Goal: Transaction & Acquisition: Purchase product/service

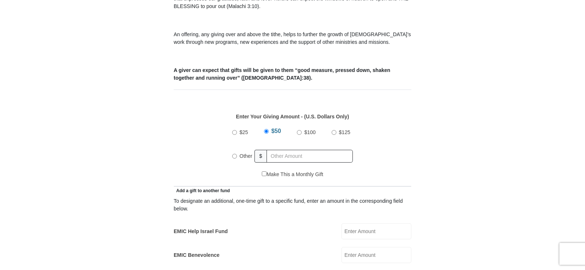
scroll to position [261, 0]
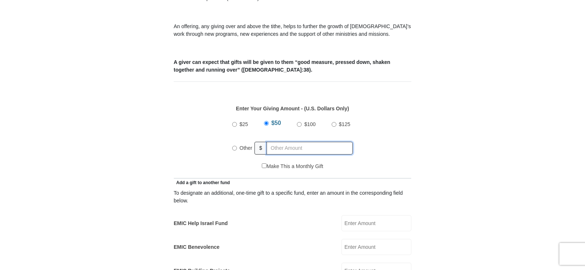
radio input "true"
click at [278, 142] on input "text" at bounding box center [311, 148] width 84 height 13
type input "133"
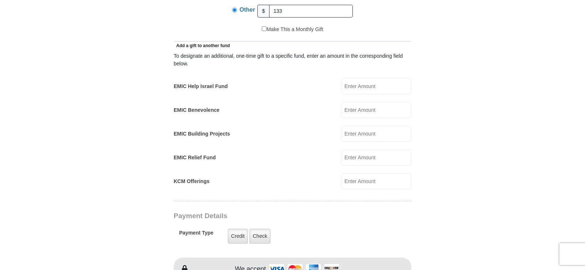
scroll to position [411, 0]
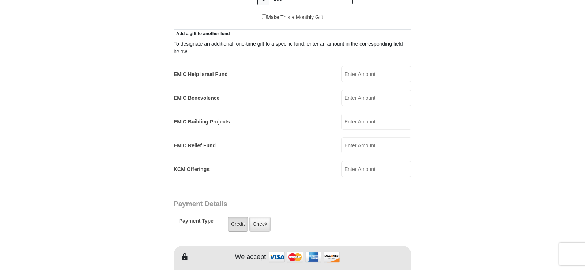
click at [237, 217] on label "Credit" at bounding box center [238, 224] width 20 height 15
click at [0, 0] on input "Credit" at bounding box center [0, 0] width 0 height 0
click at [236, 220] on label "Credit" at bounding box center [238, 224] width 20 height 15
click at [0, 0] on input "Credit" at bounding box center [0, 0] width 0 height 0
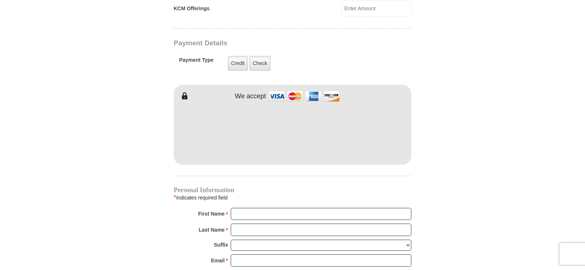
scroll to position [634, 0]
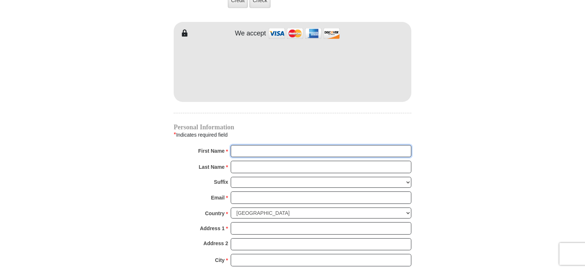
click at [241, 145] on input "First Name *" at bounding box center [321, 151] width 181 height 12
type input "Shirley"
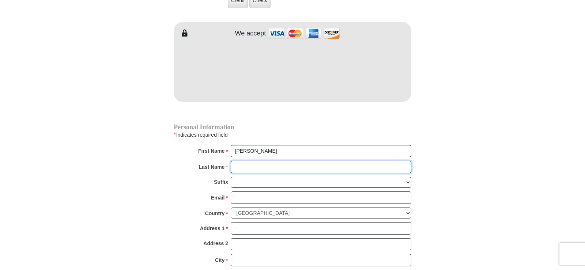
click at [237, 161] on input "Last Name *" at bounding box center [321, 167] width 181 height 12
type input "Thompson"
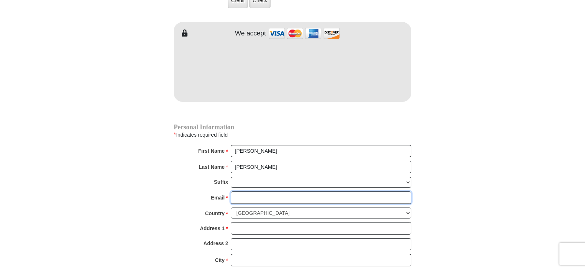
click at [241, 192] on input "Email *" at bounding box center [321, 198] width 181 height 12
click at [311, 192] on input "unclecooper@planters.net" at bounding box center [321, 198] width 181 height 12
type input "unclecooper@planters.net"
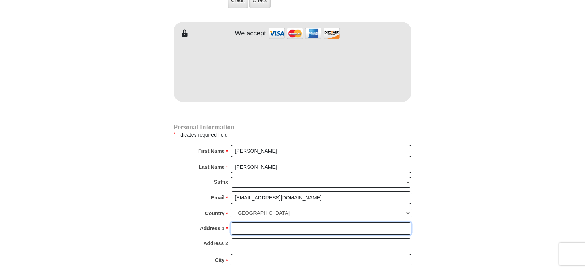
click at [243, 222] on input "Address 1 *" at bounding box center [321, 228] width 181 height 12
type input "1544 Sand Hill RD"
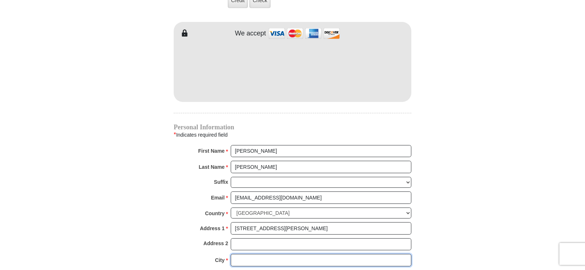
click at [238, 254] on input "City *" at bounding box center [321, 260] width 181 height 12
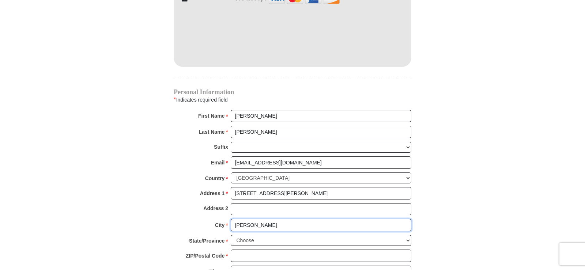
scroll to position [709, 0]
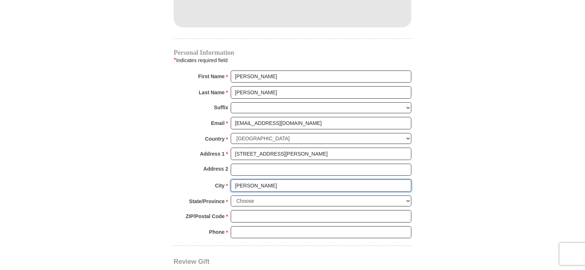
type input "Guyton"
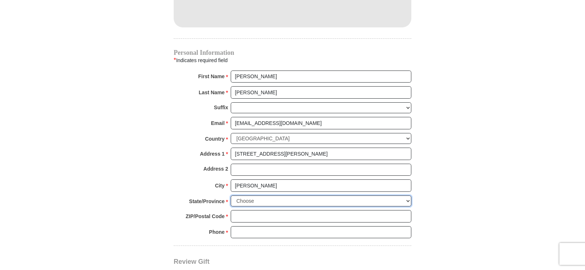
click at [231, 196] on select "Choose Alabama Alaska American Samoa Arizona Arkansas Armed Forces Americas Arm…" at bounding box center [321, 201] width 181 height 11
select select "GA"
click option "Georgia" at bounding box center [0, 0] width 0 height 0
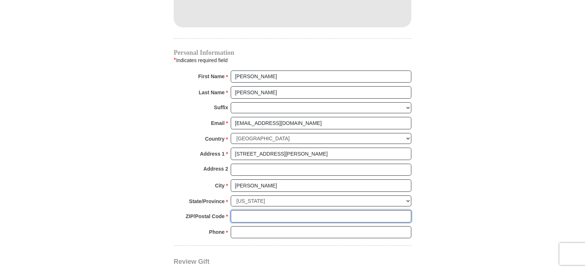
click at [239, 213] on input "ZIP/Postal Code *" at bounding box center [321, 216] width 181 height 12
type input "31312"
click at [218, 246] on div "Review Gift Your monthly donation will start on the first occurrence on your se…" at bounding box center [293, 274] width 238 height 57
click at [252, 226] on input "Phone * *" at bounding box center [321, 232] width 181 height 12
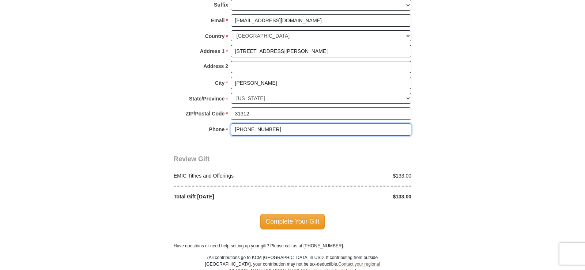
scroll to position [821, 0]
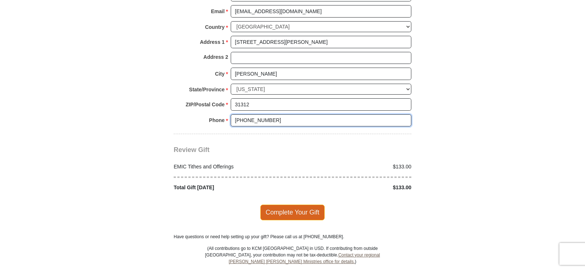
type input "912-728-3713"
click at [300, 205] on span "Complete Your Gift" at bounding box center [293, 212] width 65 height 15
